Goal: Transaction & Acquisition: Purchase product/service

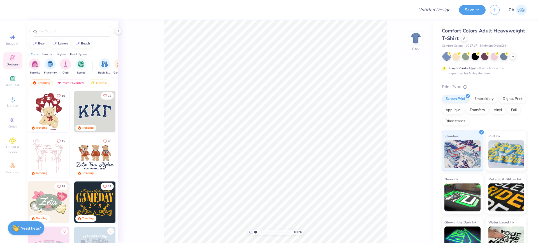
click at [492, 38] on div "Comfort Colors Adult Heavyweight T-Shirt" at bounding box center [484, 34] width 85 height 15
click at [467, 38] on div at bounding box center [464, 38] width 6 height 6
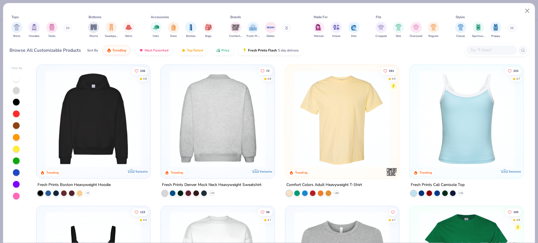
click at [123, 126] on img at bounding box center [93, 119] width 102 height 97
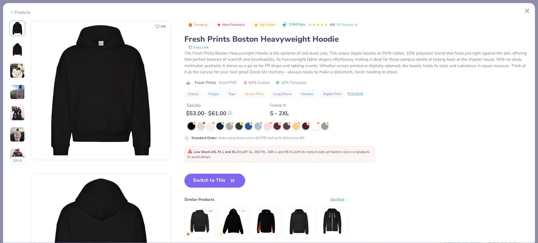
click at [249, 131] on div "Standard Order : Order using these colors [DATE] and we’ll delivery by 9/2." at bounding box center [296, 132] width 224 height 18
click at [251, 128] on div at bounding box center [248, 125] width 7 height 7
